Goal: Task Accomplishment & Management: Manage account settings

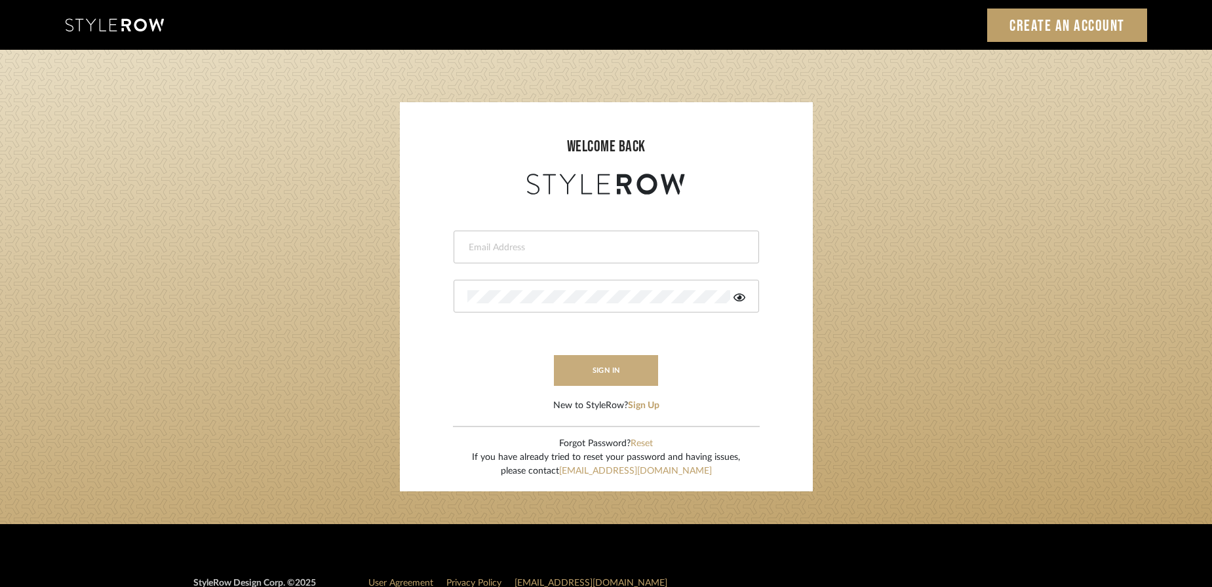
type input "rayeinteriordesign@gmail.com"
click at [638, 363] on button "sign in" at bounding box center [606, 370] width 105 height 31
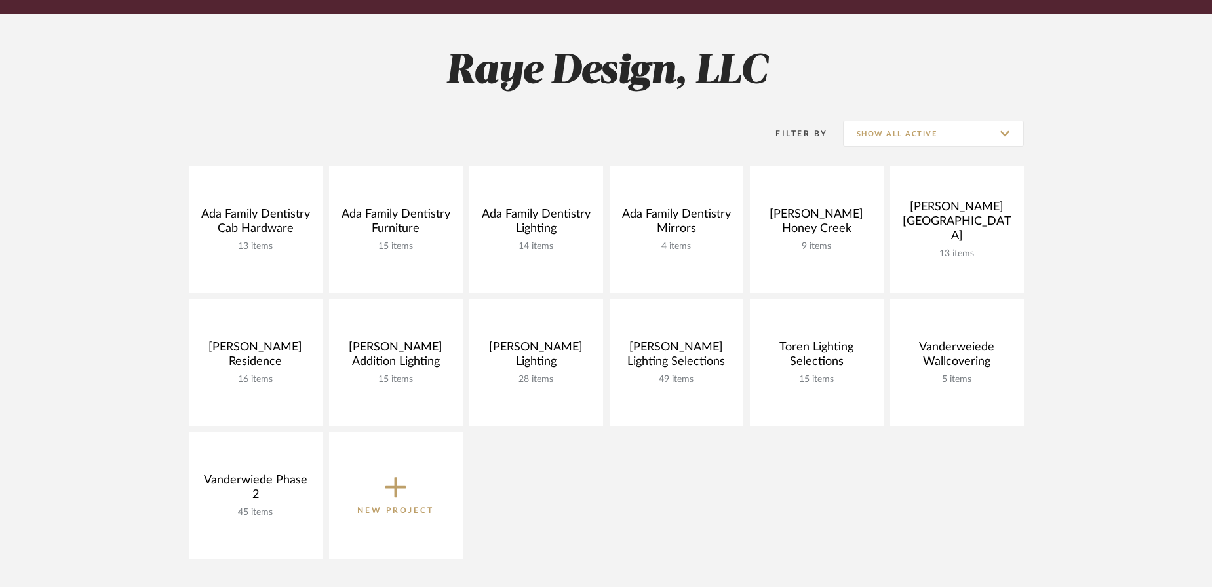
scroll to position [158, 0]
